Goal: Task Accomplishment & Management: Manage account settings

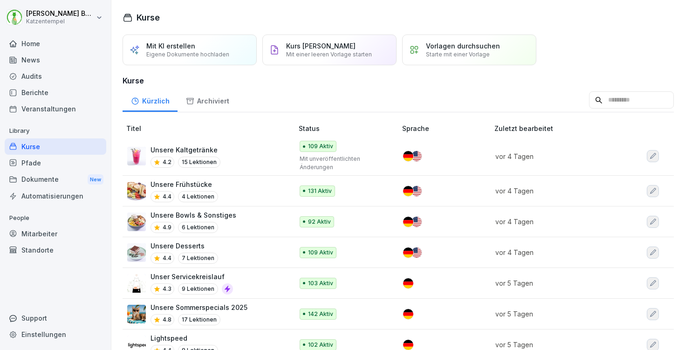
click at [47, 231] on div "Mitarbeiter" at bounding box center [56, 233] width 102 height 16
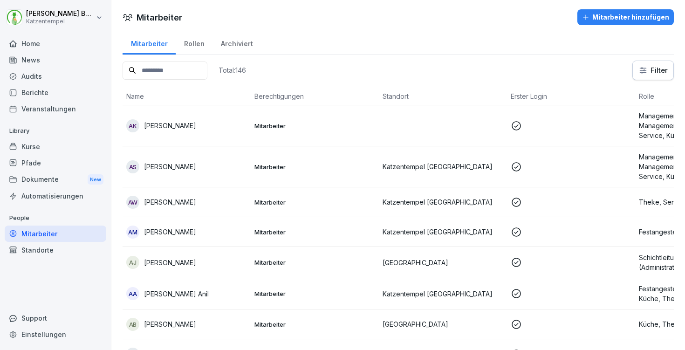
click at [148, 61] on input at bounding box center [165, 70] width 85 height 18
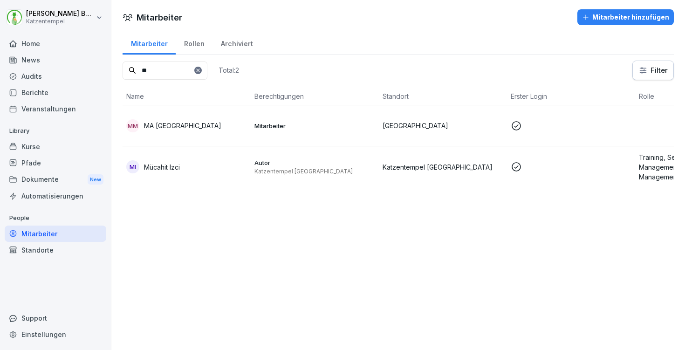
type input "**"
click at [408, 168] on p "Katzentempel [GEOGRAPHIC_DATA]" at bounding box center [442, 167] width 121 height 10
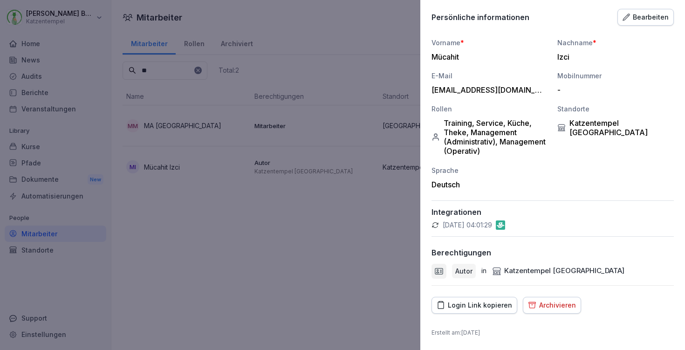
scroll to position [85, 0]
click at [552, 306] on div "Archivieren" at bounding box center [552, 305] width 48 height 10
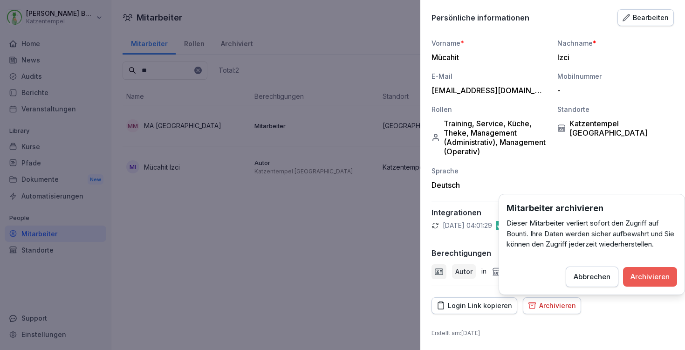
click at [642, 273] on div "Archivieren" at bounding box center [649, 277] width 39 height 10
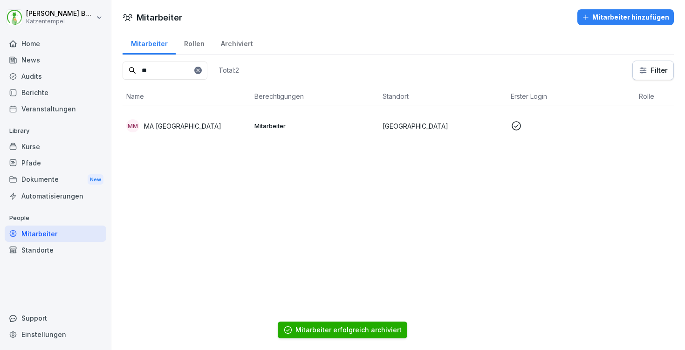
click at [62, 47] on div "Home" at bounding box center [56, 43] width 102 height 16
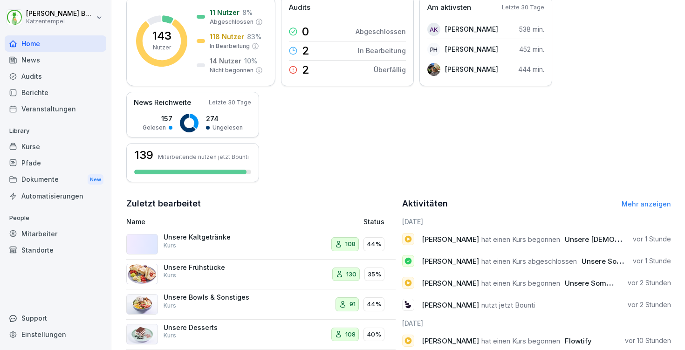
scroll to position [142, 0]
